Goal: Information Seeking & Learning: Compare options

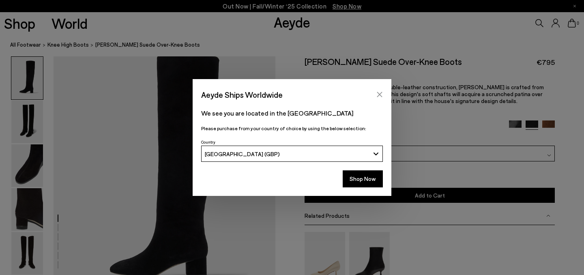
click at [381, 93] on icon "Close" at bounding box center [379, 94] width 6 height 6
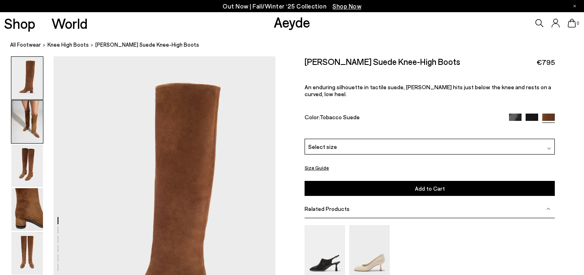
click at [27, 107] on img at bounding box center [27, 122] width 32 height 43
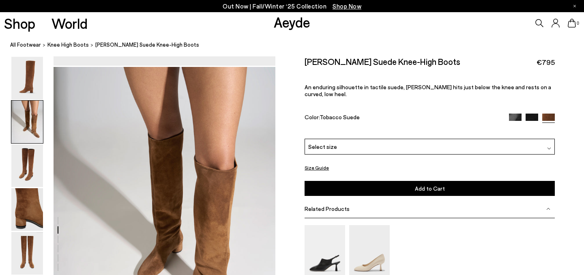
scroll to position [298, 0]
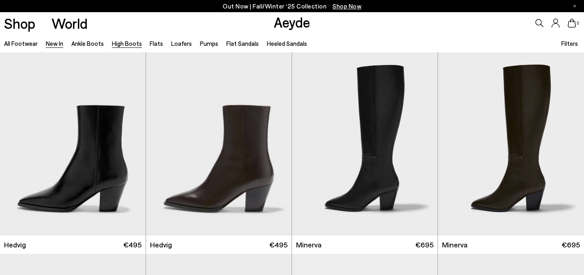
click at [124, 44] on link "High Boots" at bounding box center [127, 43] width 30 height 7
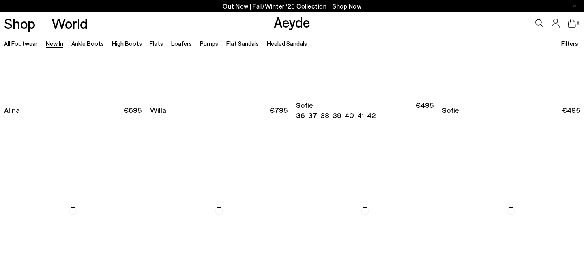
scroll to position [2631, 0]
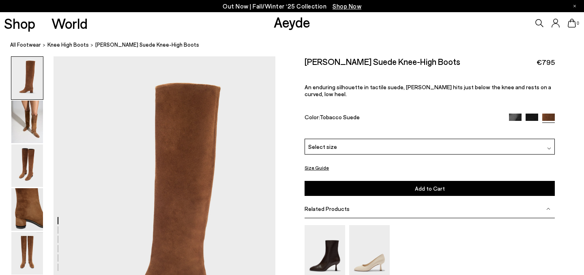
click at [534, 114] on img at bounding box center [531, 120] width 13 height 13
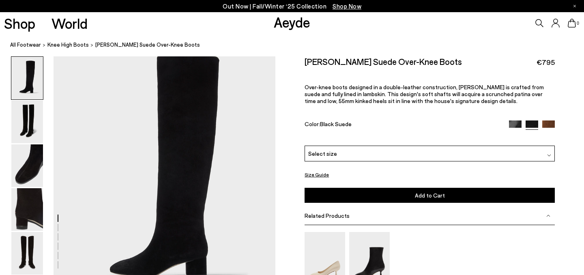
click at [546, 122] on img at bounding box center [548, 126] width 13 height 13
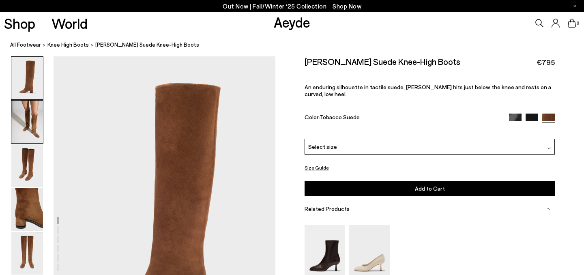
click at [33, 116] on img at bounding box center [27, 122] width 32 height 43
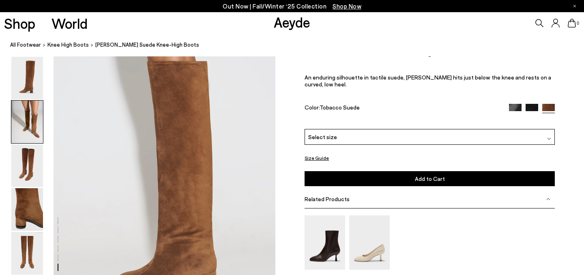
click at [32, 124] on img at bounding box center [27, 122] width 32 height 43
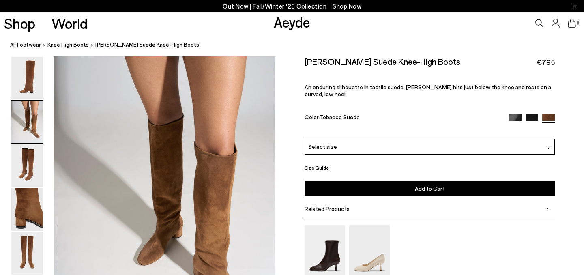
scroll to position [298, 0]
